Goal: Task Accomplishment & Management: Use online tool/utility

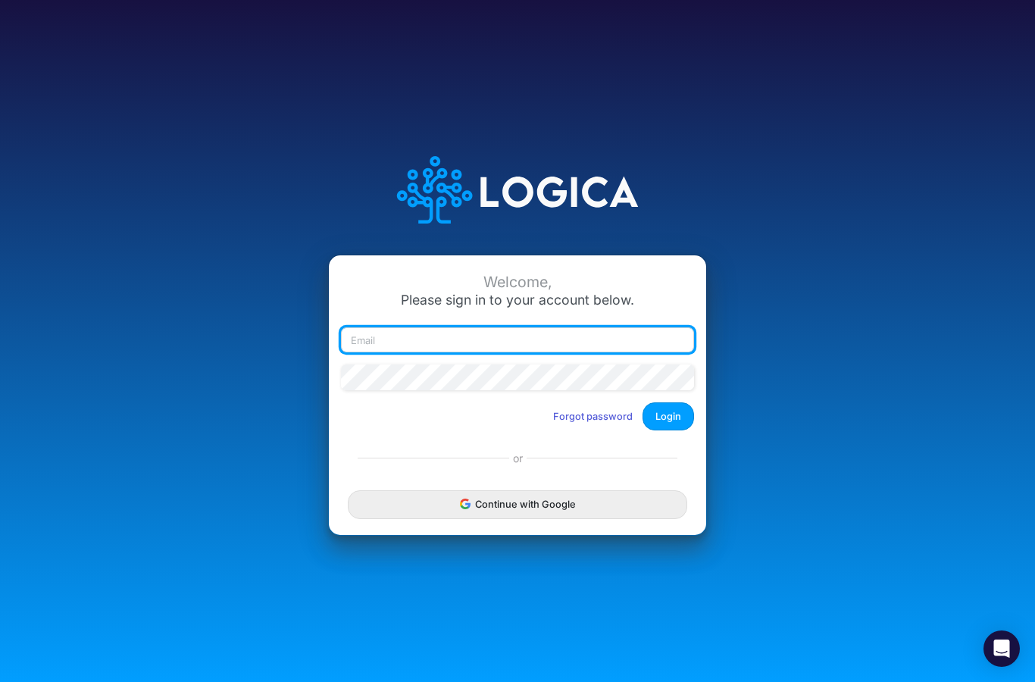
click at [433, 353] on input "email" at bounding box center [517, 340] width 353 height 26
type input "[EMAIL_ADDRESS][DOMAIN_NAME]"
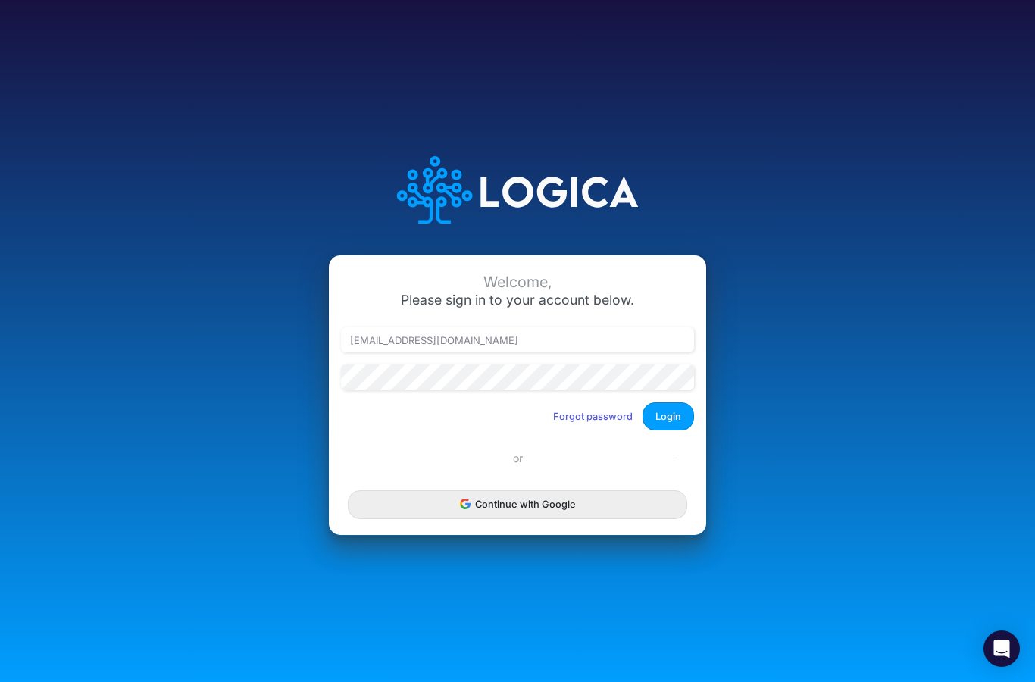
click at [408, 434] on div "Welcome, Please sign in to your account below. [EMAIL_ADDRESS][DOMAIN_NAME] For…" at bounding box center [517, 348] width 377 height 187
click at [399, 402] on div at bounding box center [517, 383] width 361 height 38
click at [671, 430] on button "Login" at bounding box center [669, 416] width 52 height 28
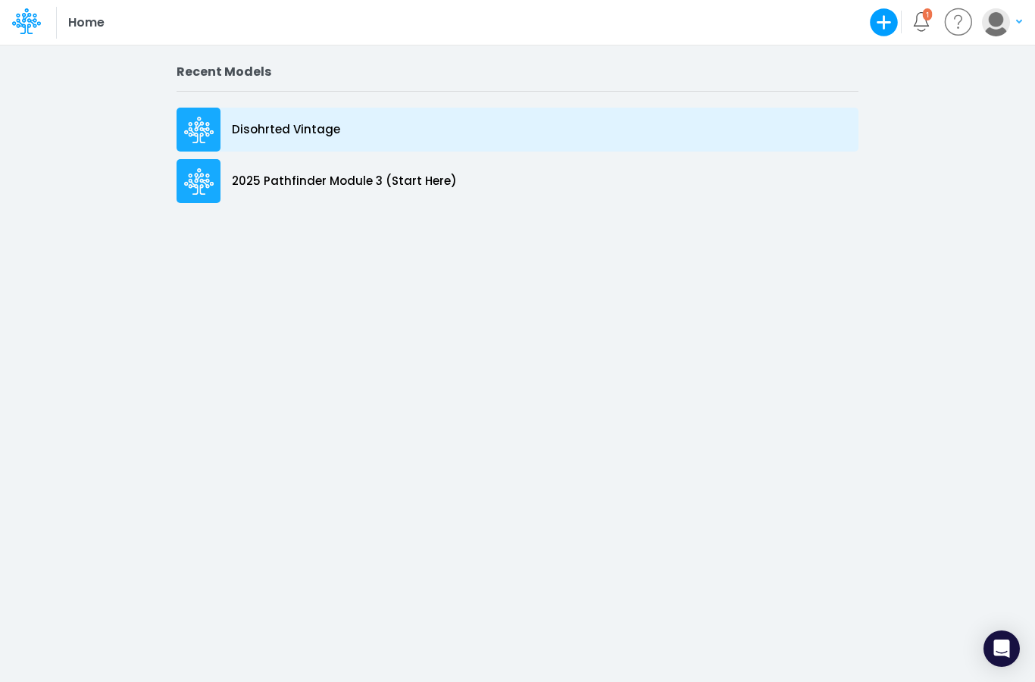
click at [427, 130] on div "Disohrted Vintage" at bounding box center [518, 130] width 682 height 44
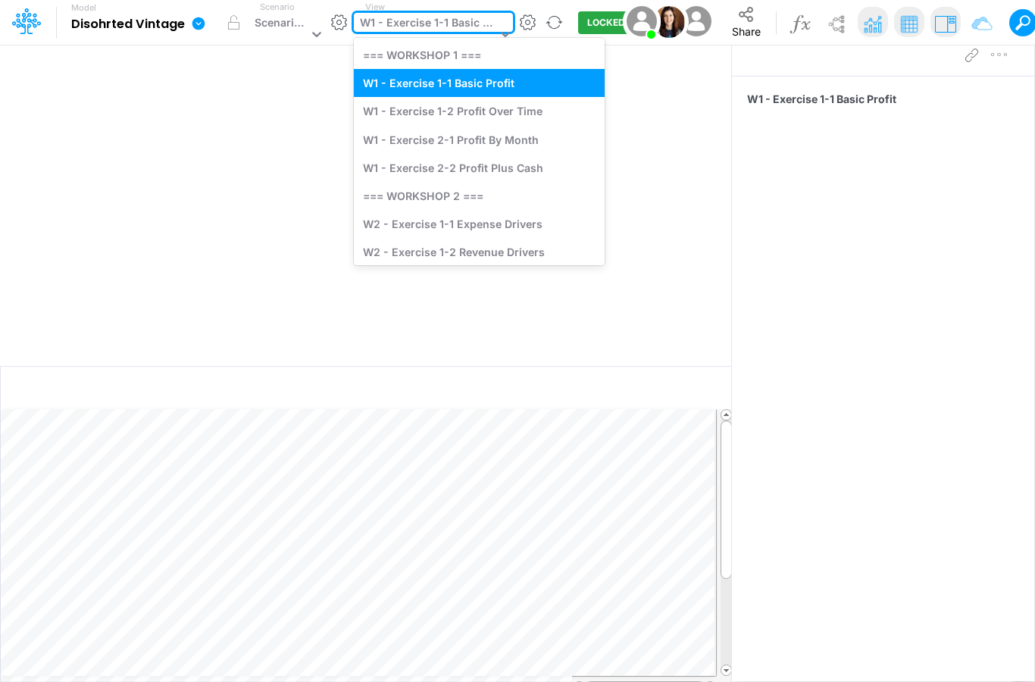
click at [411, 27] on div "W1 - Exercise 1-1 Basic Profit" at bounding box center [428, 24] width 136 height 20
click at [418, 164] on div "W1 - Exercise 2-2 Profit Plus Cash" at bounding box center [479, 168] width 251 height 28
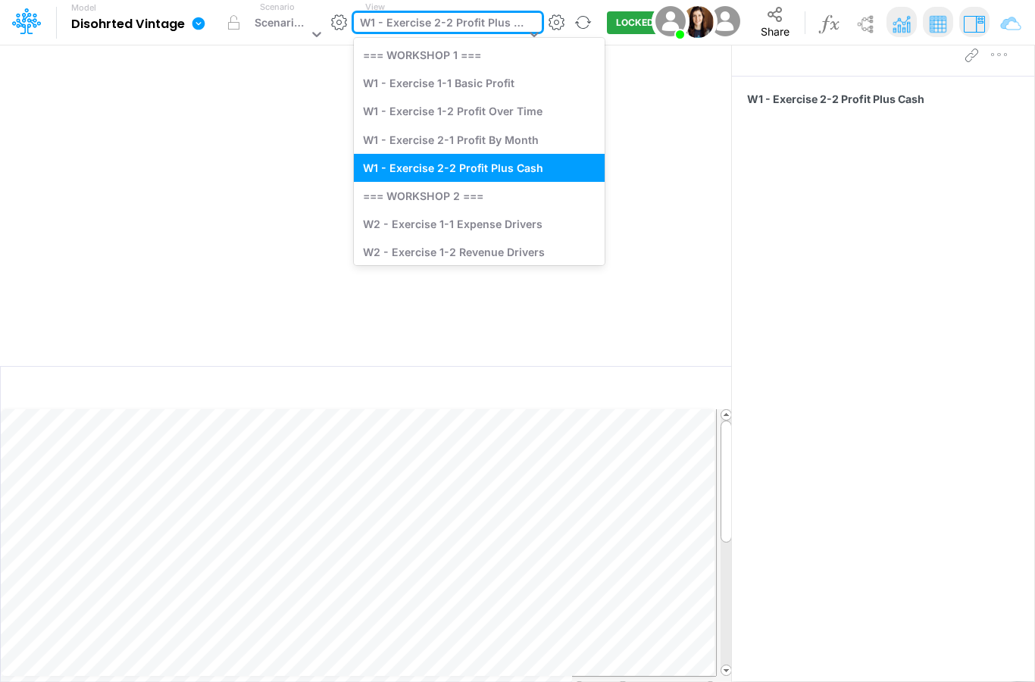
click at [449, 33] on div "W1 - Exercise 2-2 Profit Plus Cash" at bounding box center [442, 24] width 165 height 20
click at [441, 76] on div "W1 - Exercise 1-1 Basic Profit" at bounding box center [479, 83] width 251 height 28
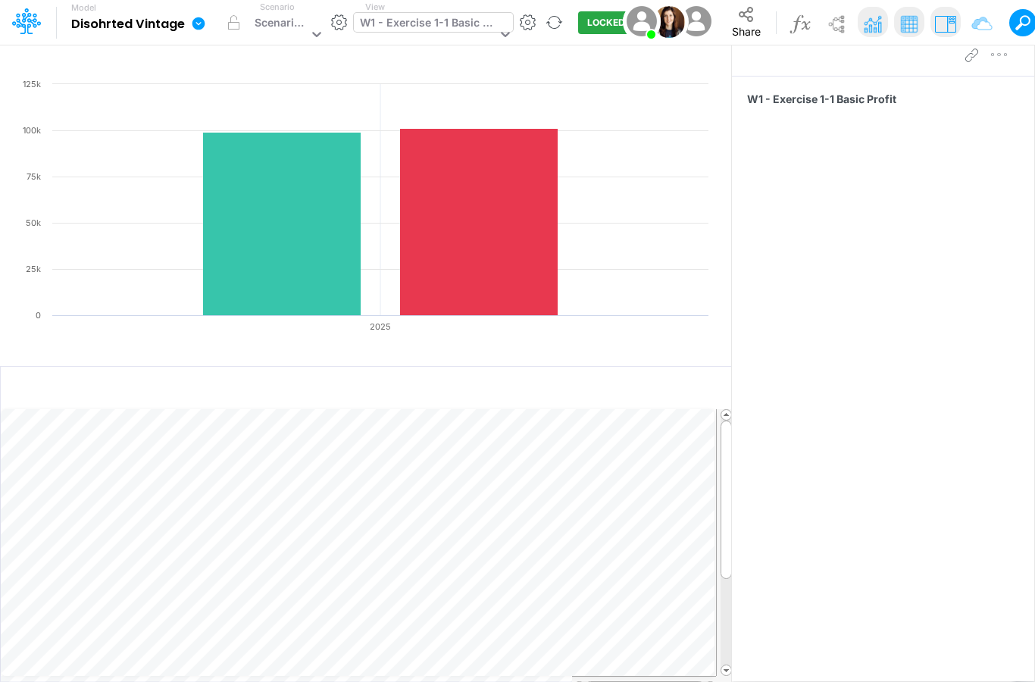
click at [454, 21] on div "W1 - Exercise 1-1 Basic Profit" at bounding box center [428, 24] width 136 height 20
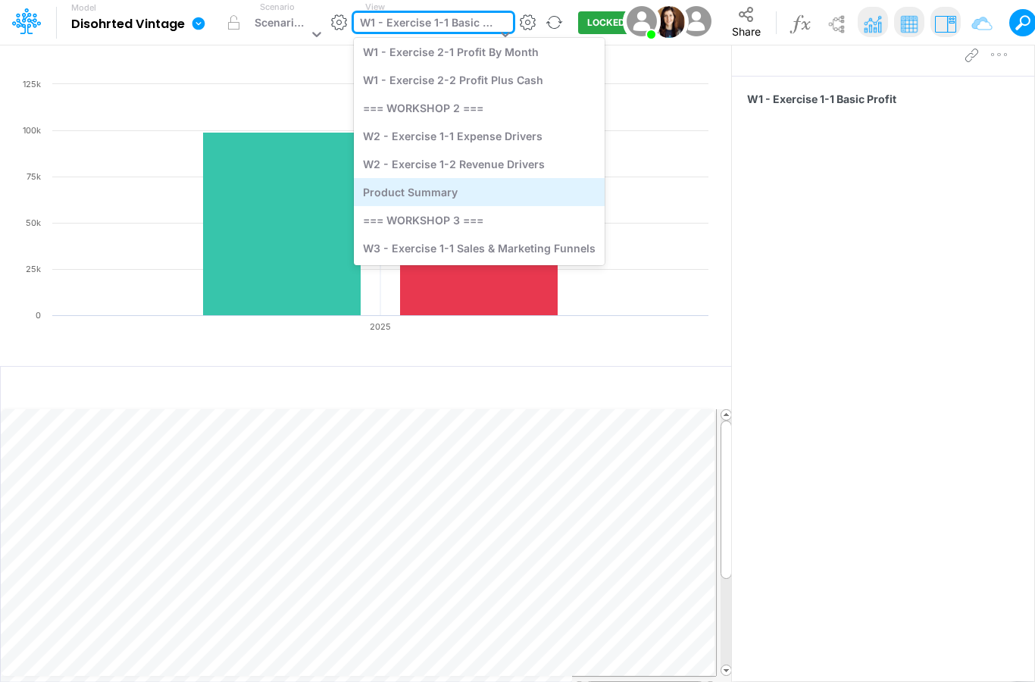
scroll to position [87, 0]
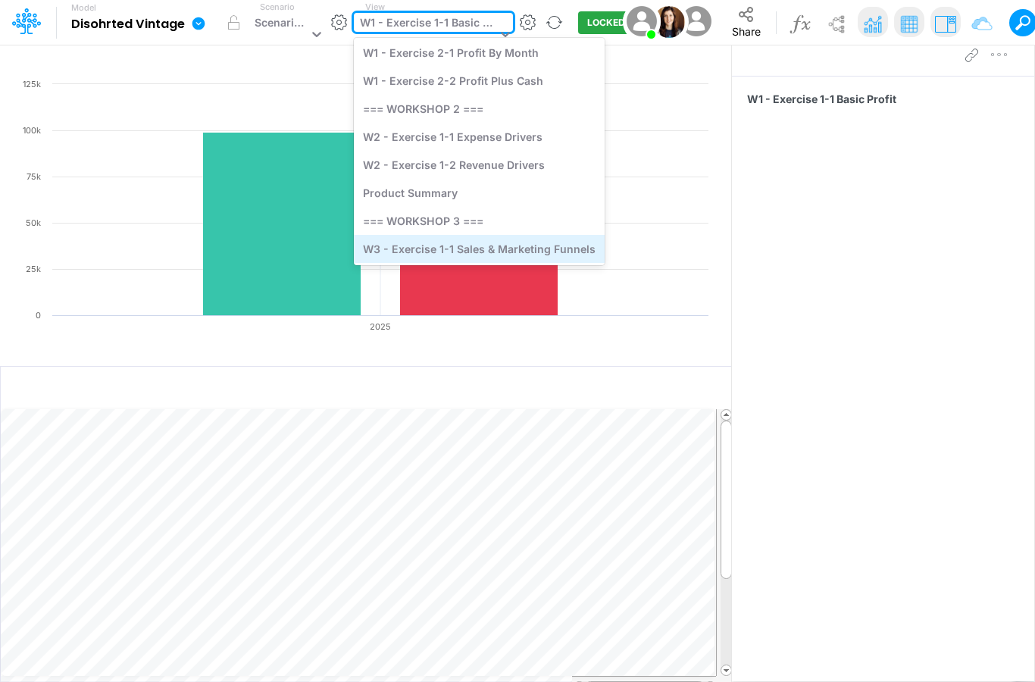
click at [427, 255] on div "W3 - Exercise 1-1 Sales & Marketing Funnels" at bounding box center [479, 249] width 251 height 28
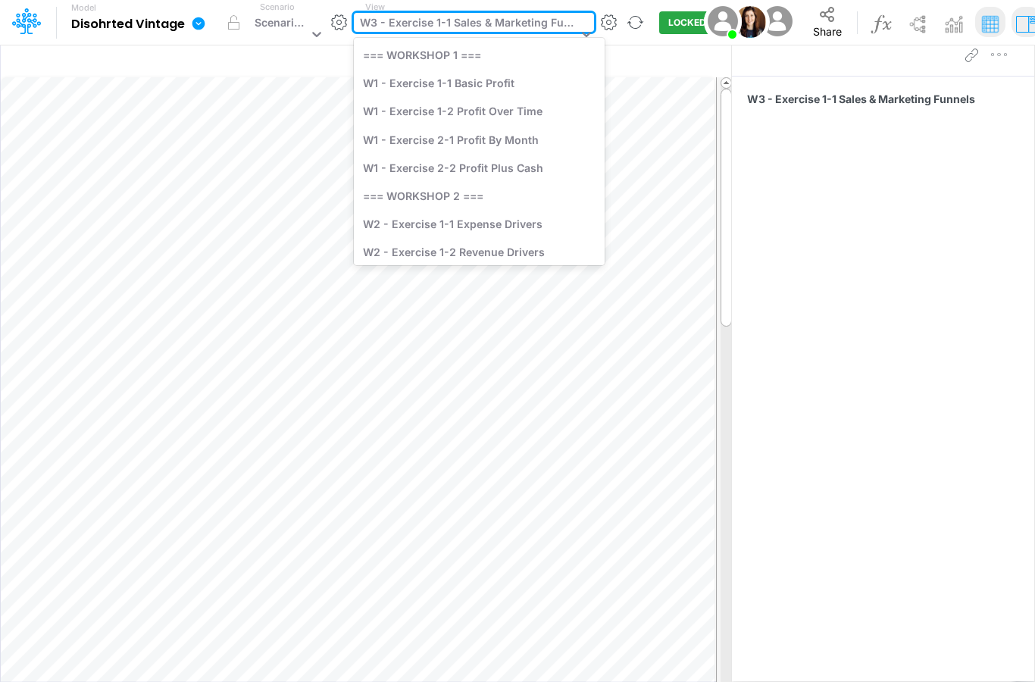
click at [468, 15] on div "W3 - Exercise 1-1 Sales & Marketing Funnels" at bounding box center [468, 24] width 217 height 20
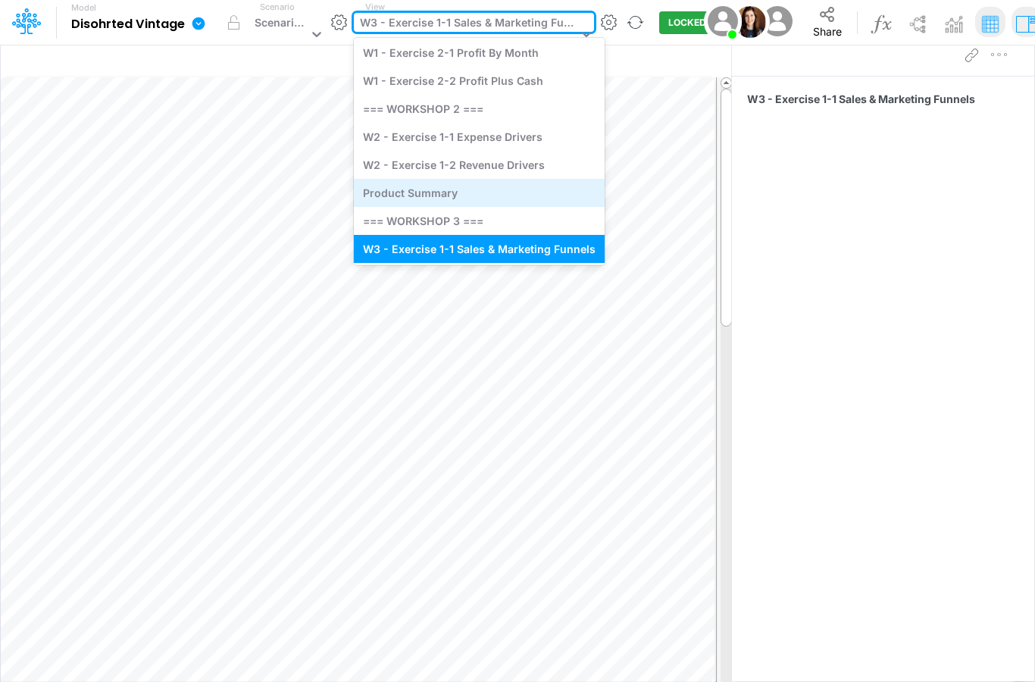
click at [439, 192] on div "Product Summary" at bounding box center [479, 193] width 251 height 28
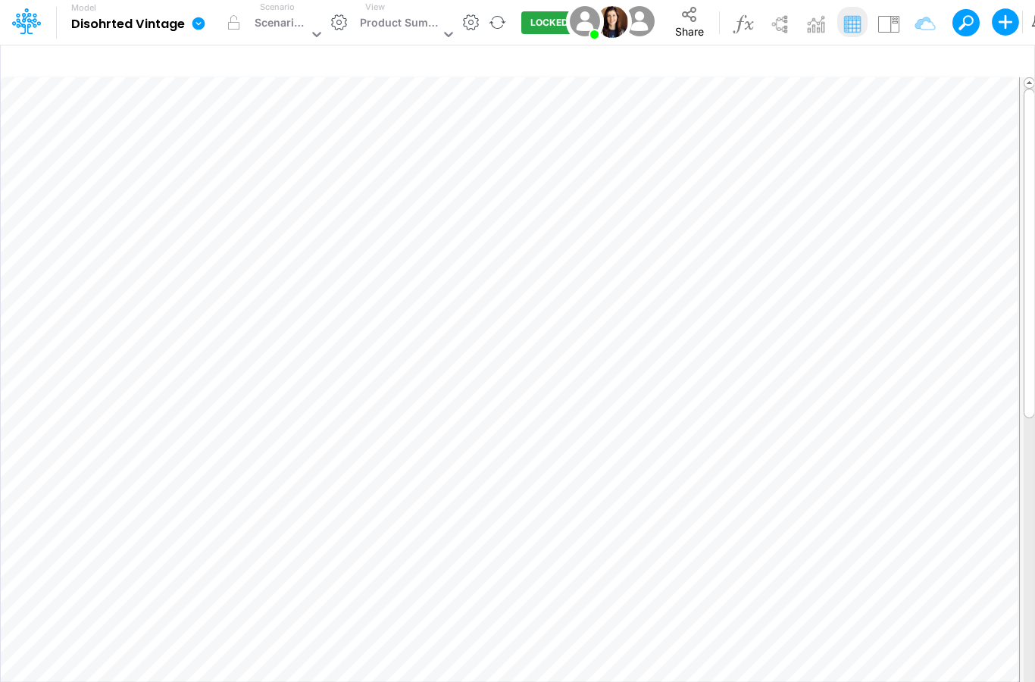
drag, startPoint x: 430, startPoint y: 15, endPoint x: 430, endPoint y: 5, distance: 9.9
click at [430, 5] on div "View Product Summary" at bounding box center [405, 23] width 102 height 44
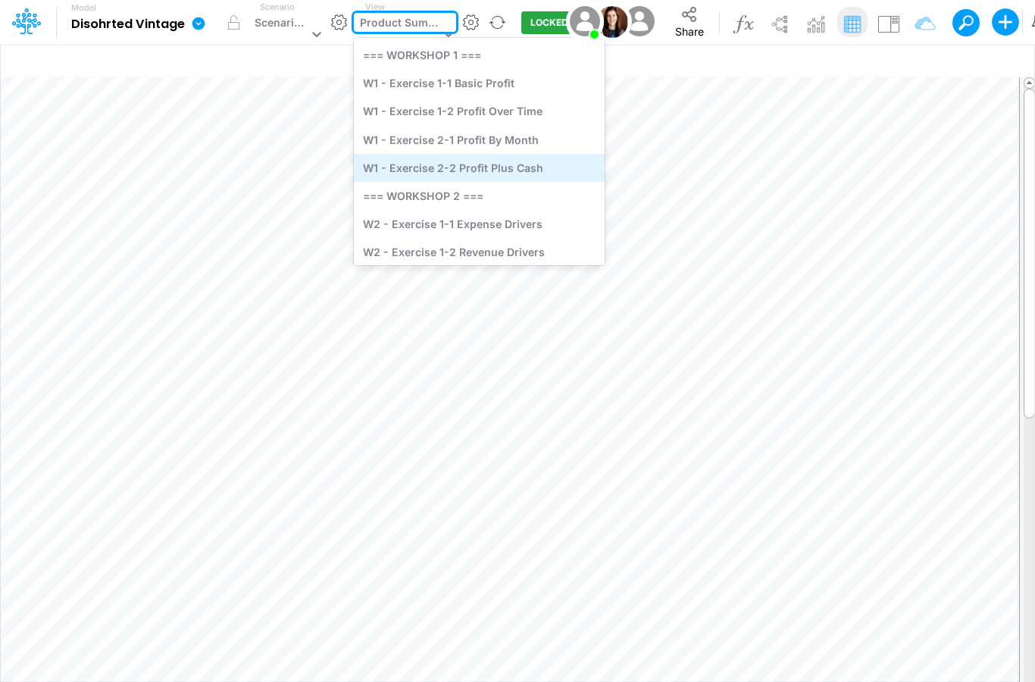
click at [411, 161] on div "W1 - Exercise 2-2 Profit Plus Cash" at bounding box center [479, 168] width 251 height 28
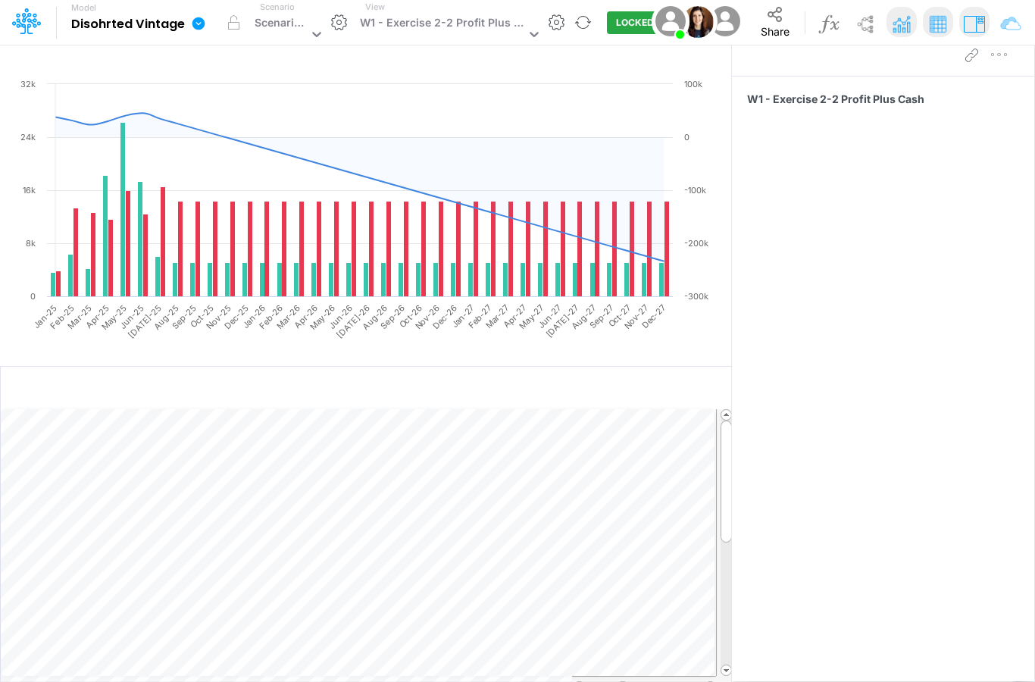
scroll to position [61, 0]
click at [722, 445] on div at bounding box center [726, 485] width 11 height 122
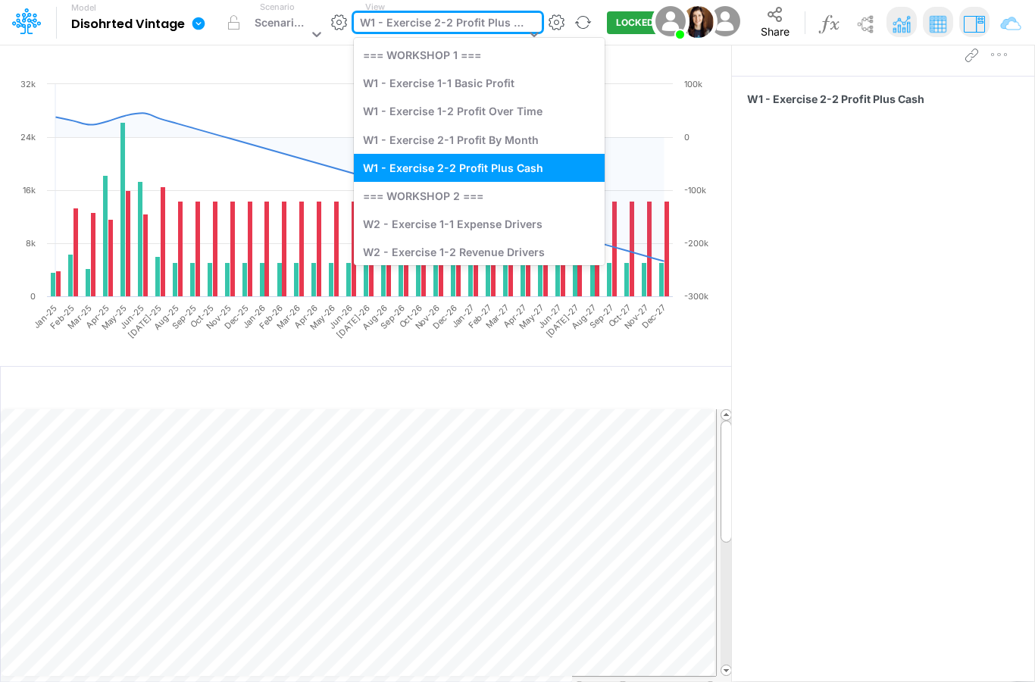
click at [445, 26] on div "W1 - Exercise 2-2 Profit Plus Cash" at bounding box center [442, 24] width 165 height 20
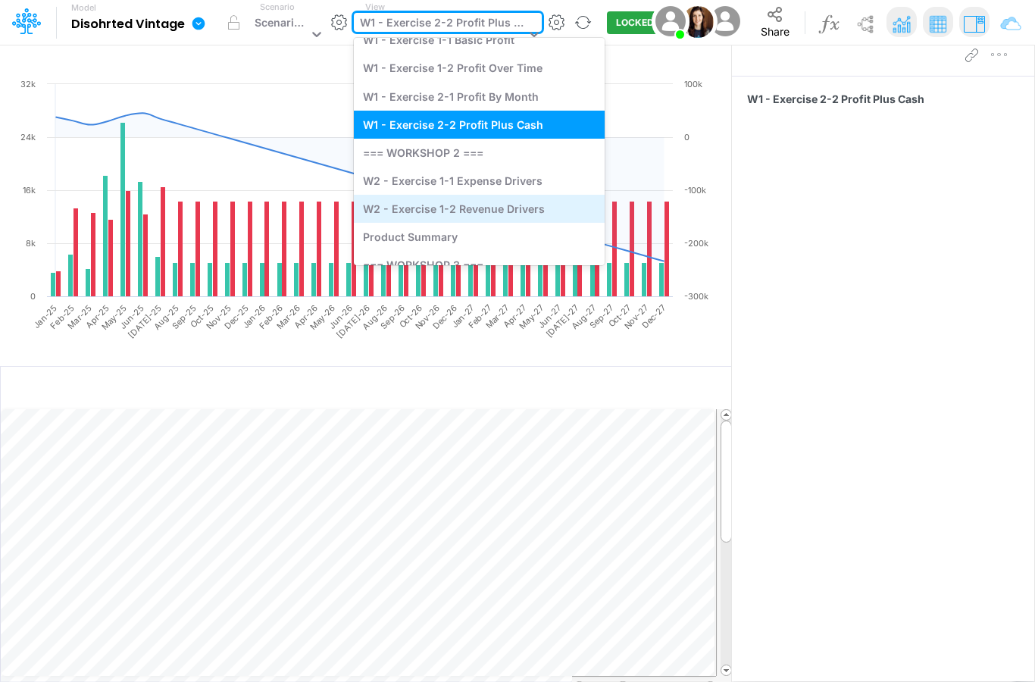
click at [461, 221] on div "W2 - Exercise 1-2 Revenue Drivers" at bounding box center [479, 209] width 251 height 28
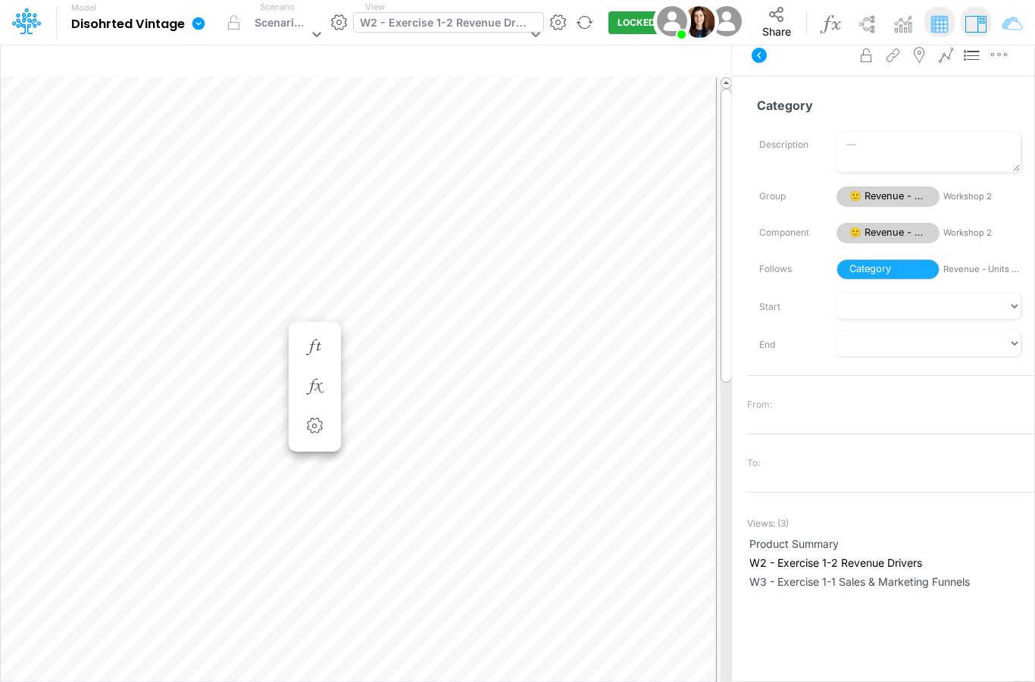
click at [471, 36] on div "W2 - Exercise 1-2 Revenue Drivers" at bounding box center [441, 35] width 174 height 45
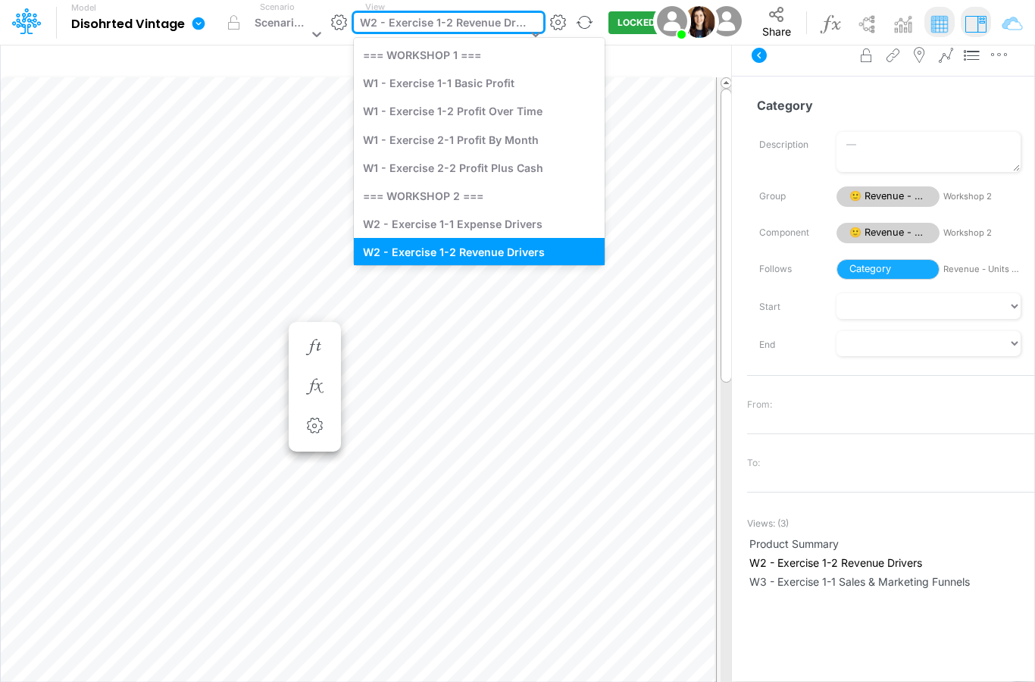
scroll to position [9, 0]
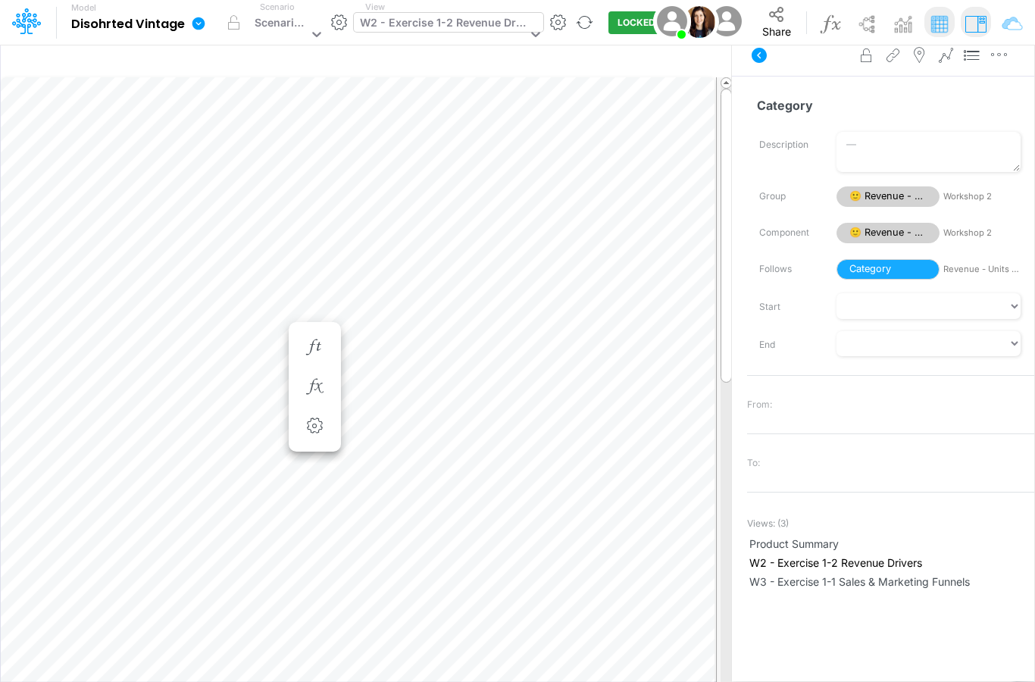
drag, startPoint x: 481, startPoint y: 29, endPoint x: 489, endPoint y: 16, distance: 14.9
click at [483, 24] on div "W2 - Exercise 1-2 Revenue Drivers" at bounding box center [443, 24] width 167 height 20
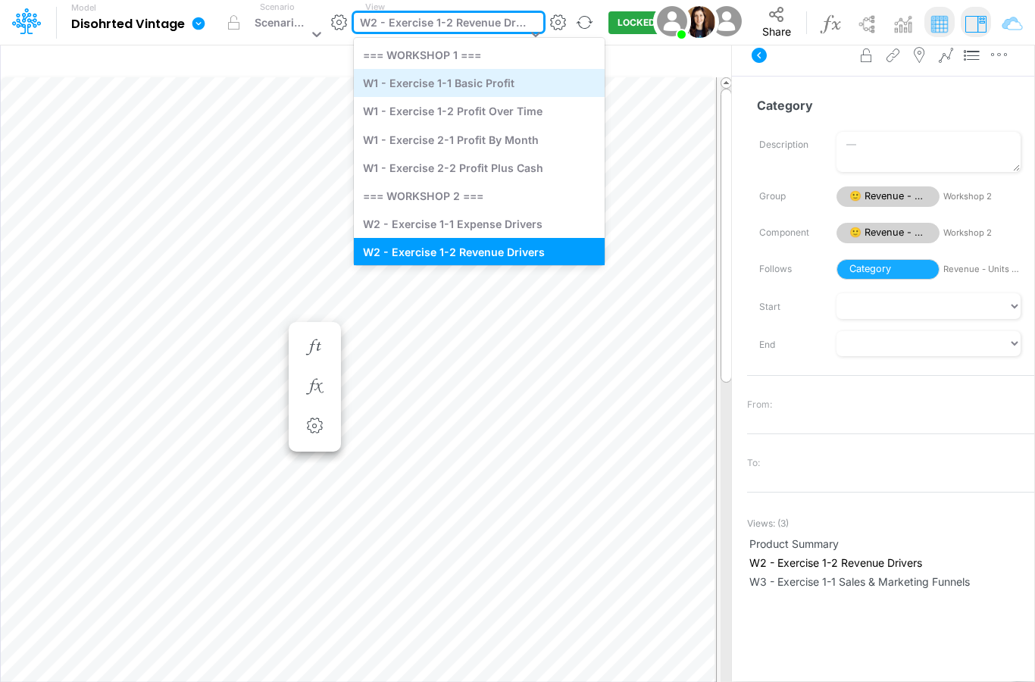
click at [474, 83] on div "W1 - Exercise 1-1 Basic Profit" at bounding box center [479, 83] width 251 height 28
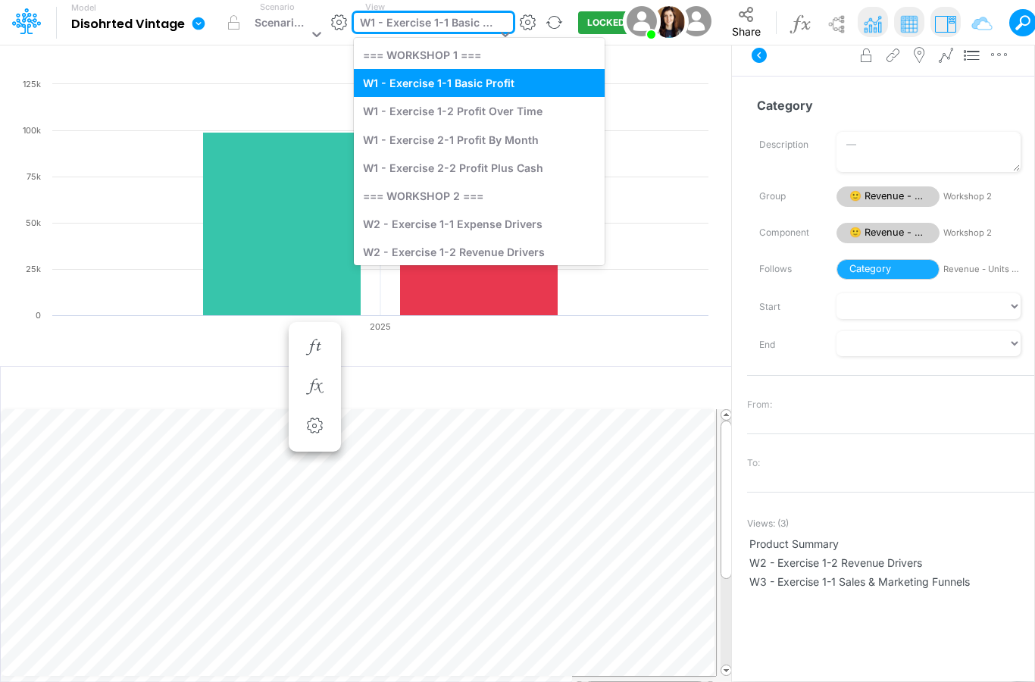
click at [434, 31] on div "W1 - Exercise 1-1 Basic Profit" at bounding box center [428, 24] width 136 height 20
click at [438, 124] on div "W1 - Exercise 1-2 Profit Over Time" at bounding box center [479, 111] width 251 height 28
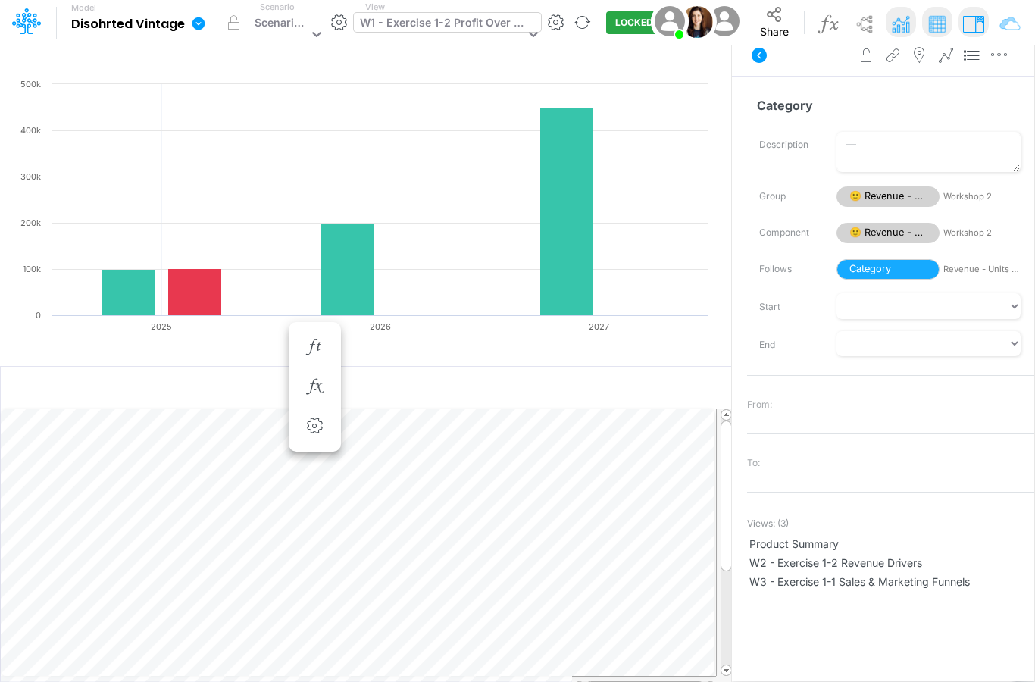
click at [500, 19] on div "W1 - Exercise 1-2 Profit Over Time" at bounding box center [442, 24] width 164 height 20
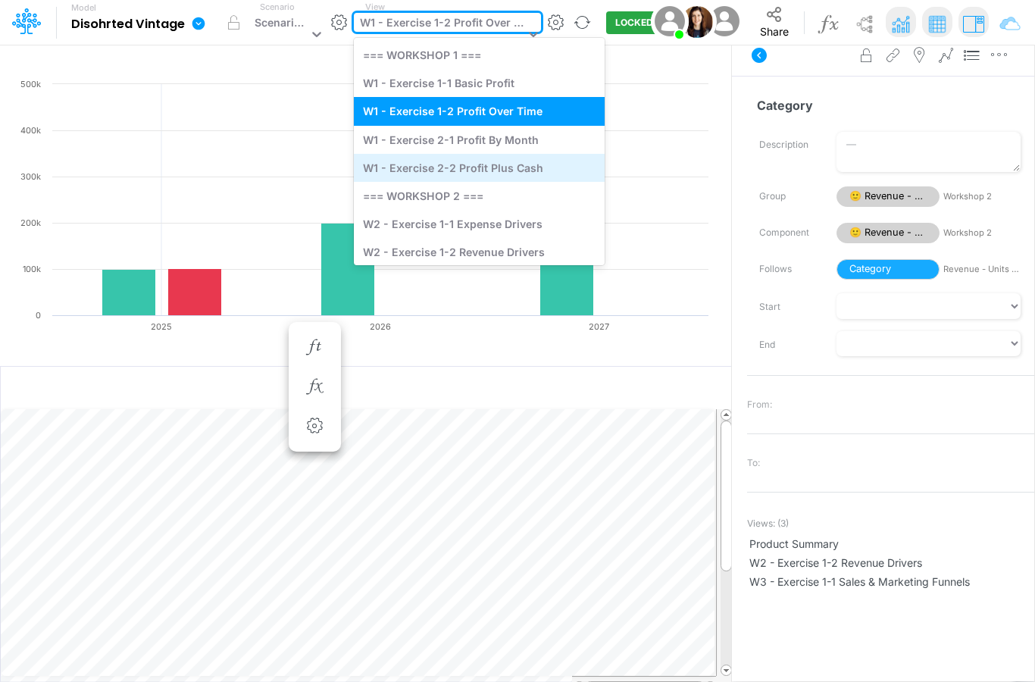
click at [489, 159] on div "W1 - Exercise 2-2 Profit Plus Cash" at bounding box center [479, 168] width 251 height 28
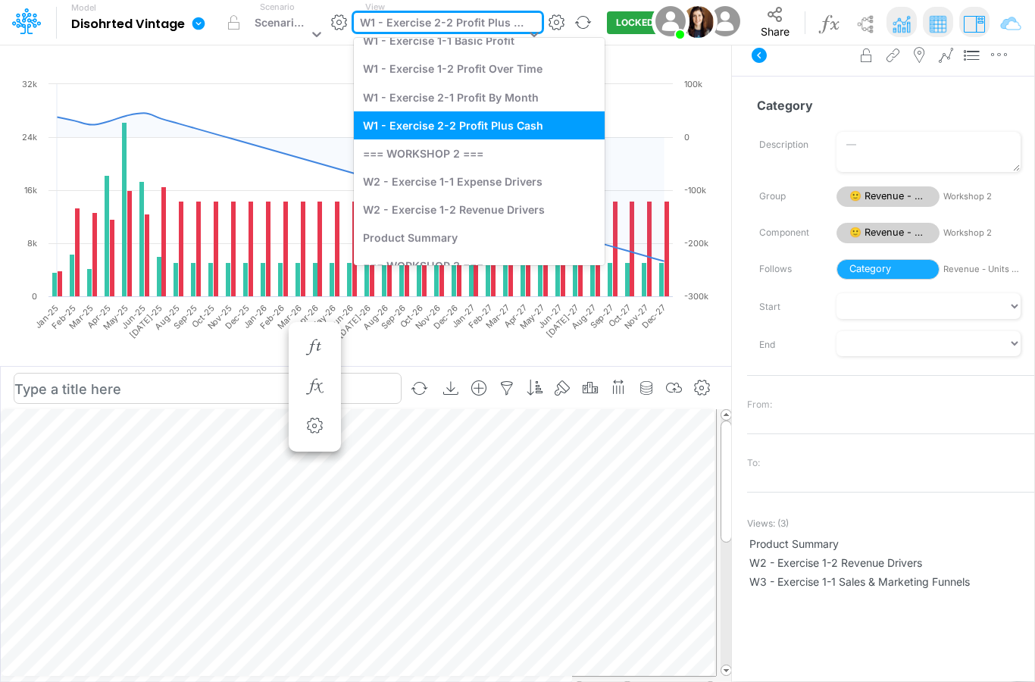
scroll to position [58, 0]
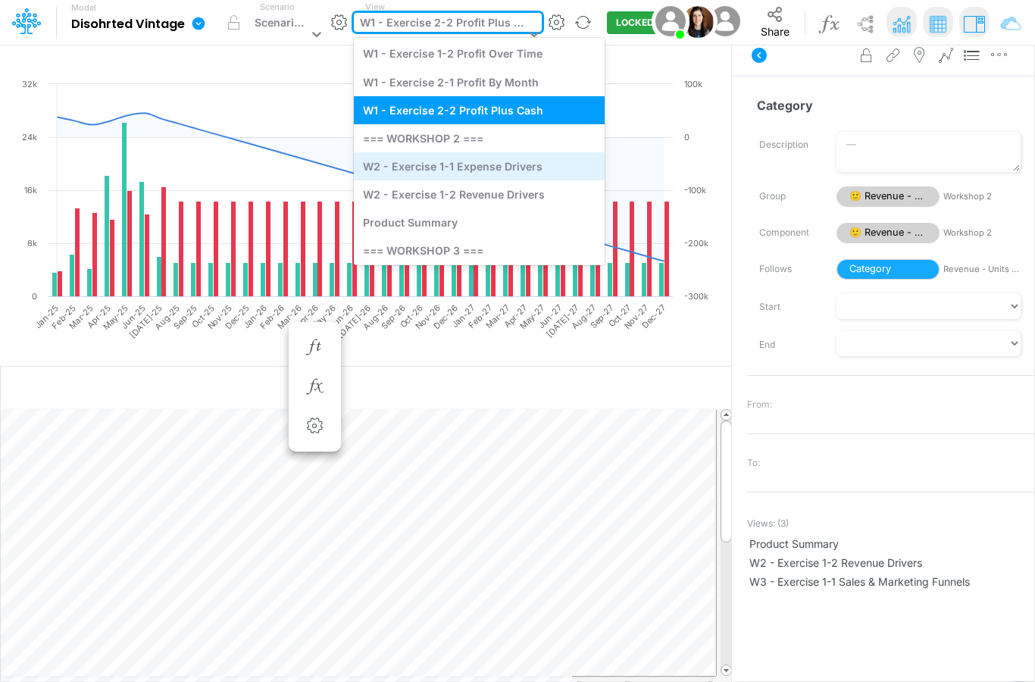
click at [521, 165] on div "W2 - Exercise 1-1 Expense Drivers" at bounding box center [479, 166] width 251 height 28
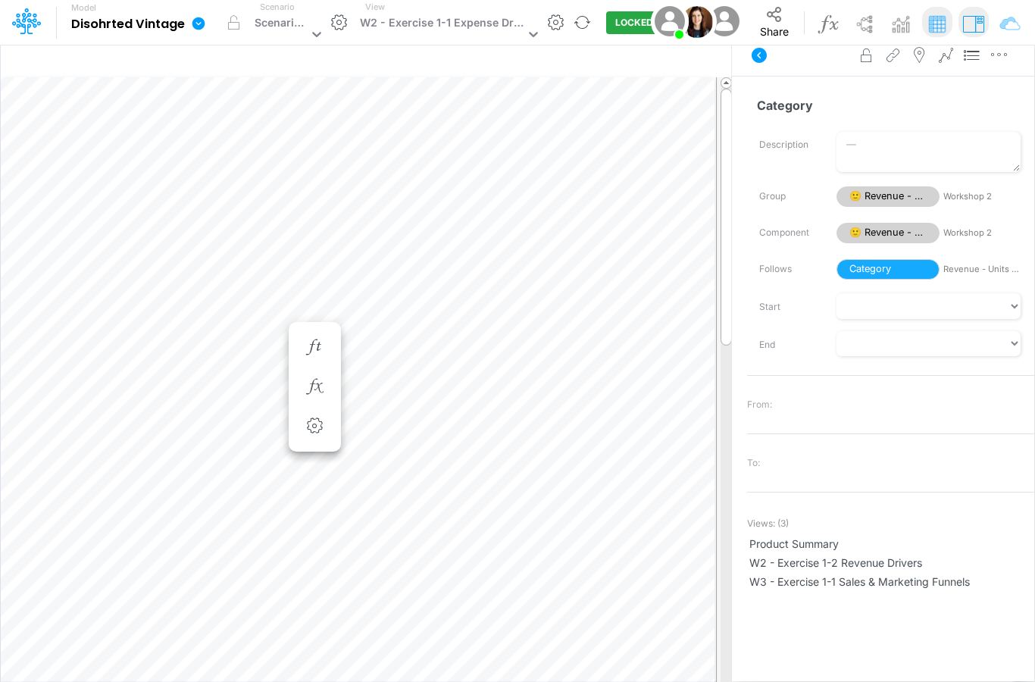
scroll to position [58, 0]
click at [303, 339] on icon "button" at bounding box center [314, 347] width 23 height 16
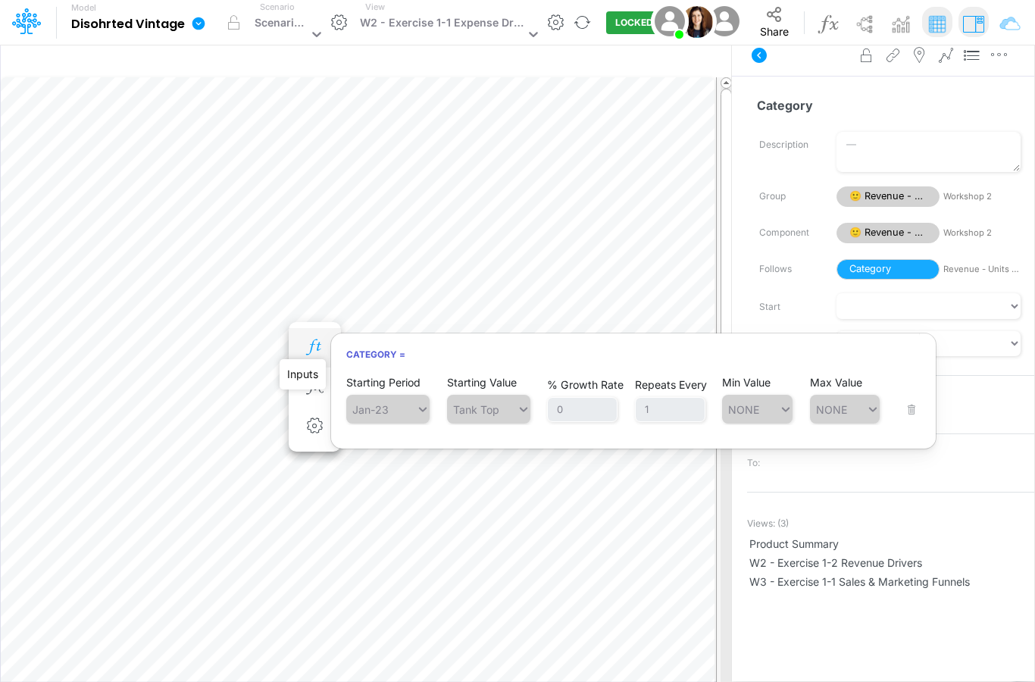
click at [318, 339] on icon "button" at bounding box center [314, 347] width 23 height 16
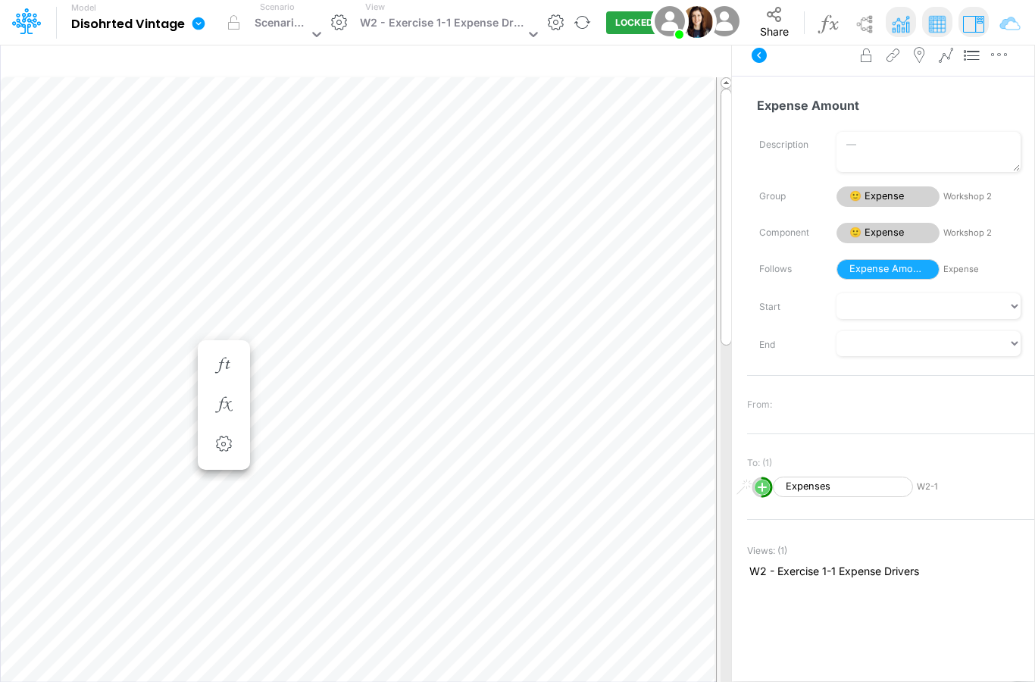
click at [907, 30] on img at bounding box center [900, 24] width 27 height 27
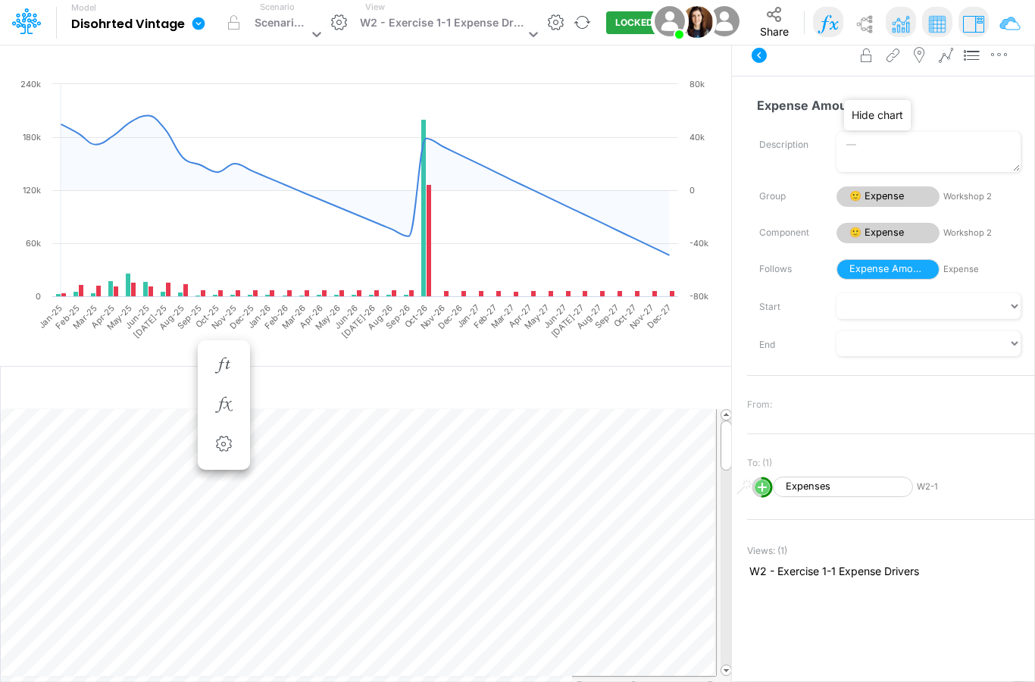
click at [824, 33] on img at bounding box center [828, 24] width 27 height 27
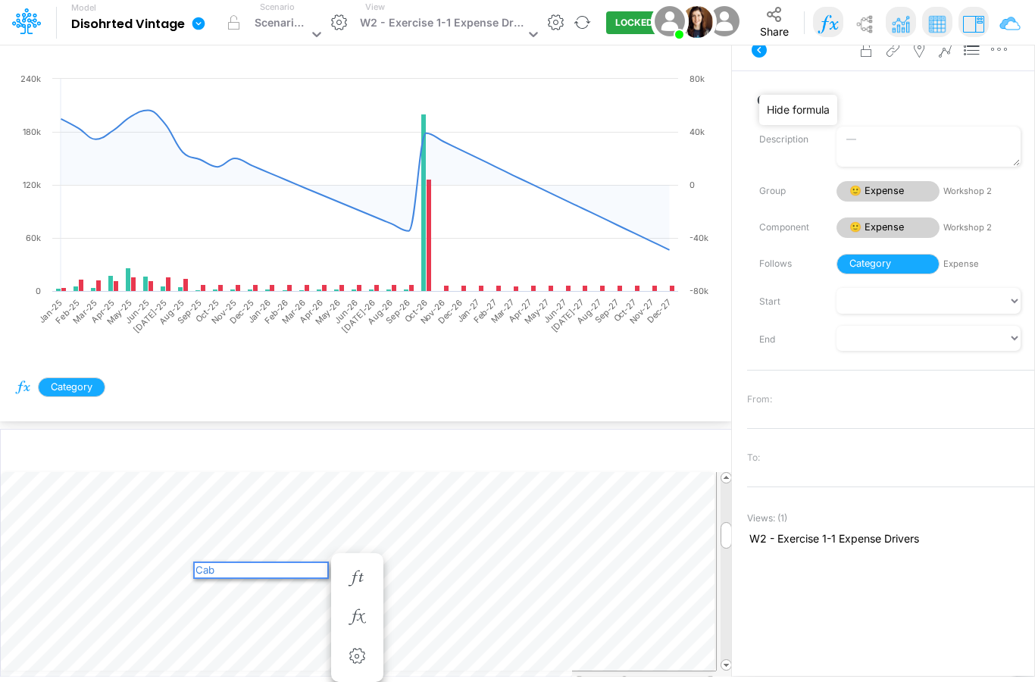
scroll to position [57, 0]
type textarea "Cabelas up until september"
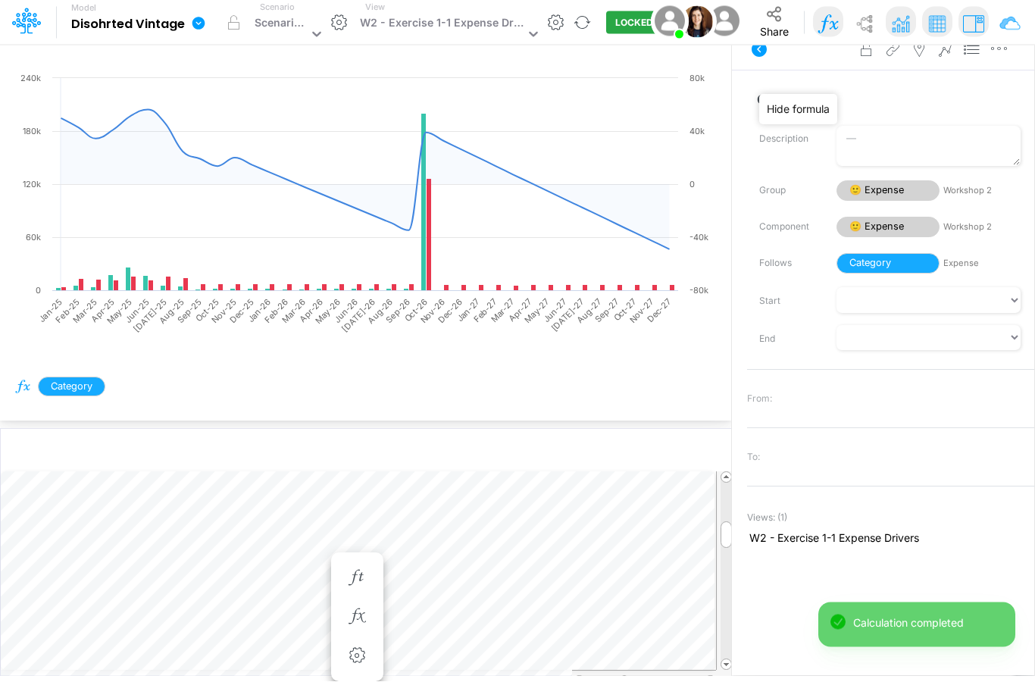
scroll to position [58, 0]
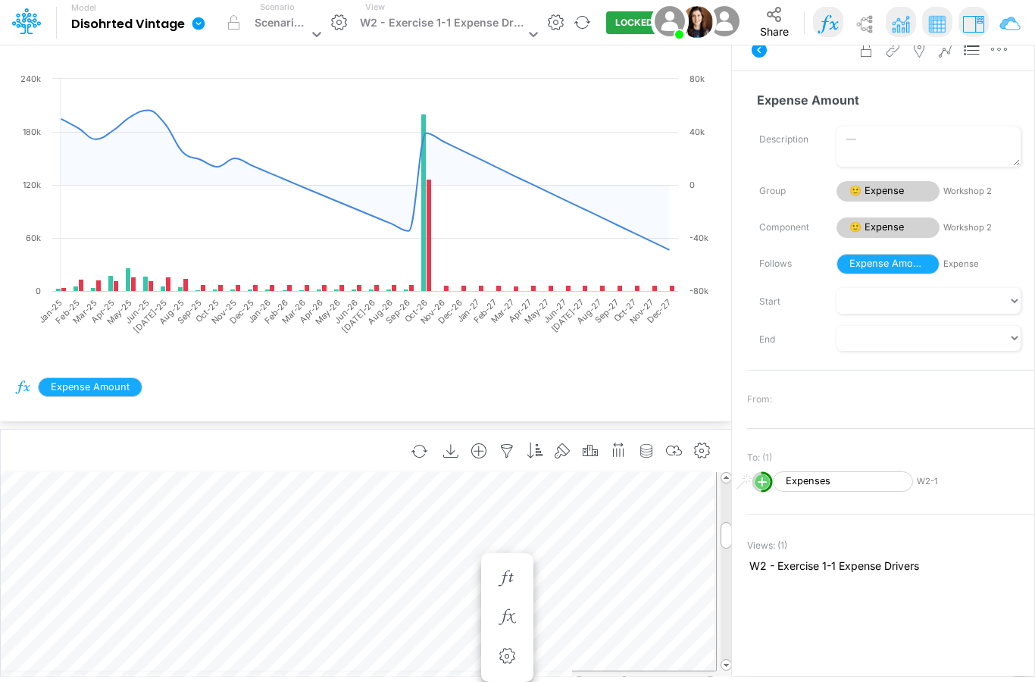
scroll to position [61, 0]
